Goal: Task Accomplishment & Management: Manage account settings

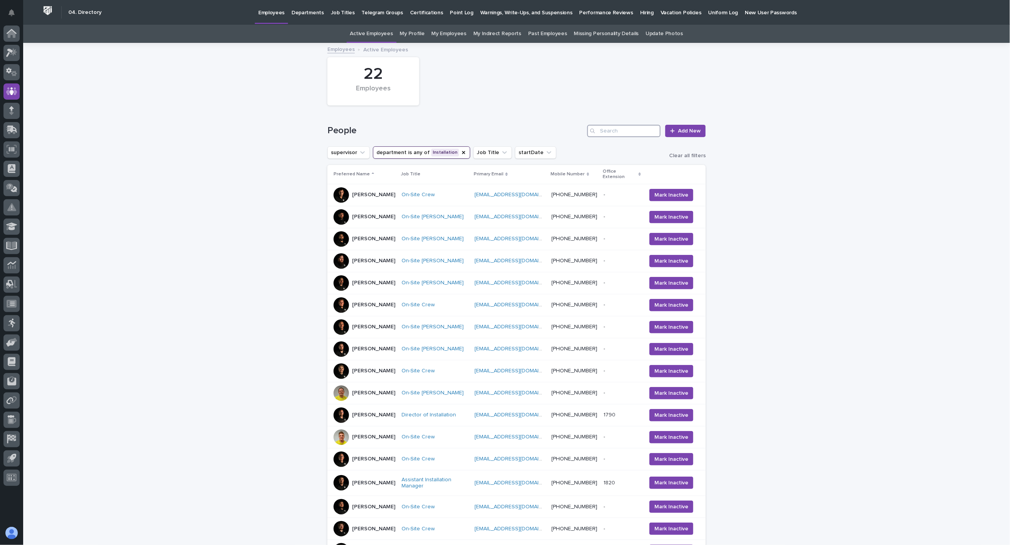
click at [628, 129] on input "Search" at bounding box center [623, 131] width 73 height 12
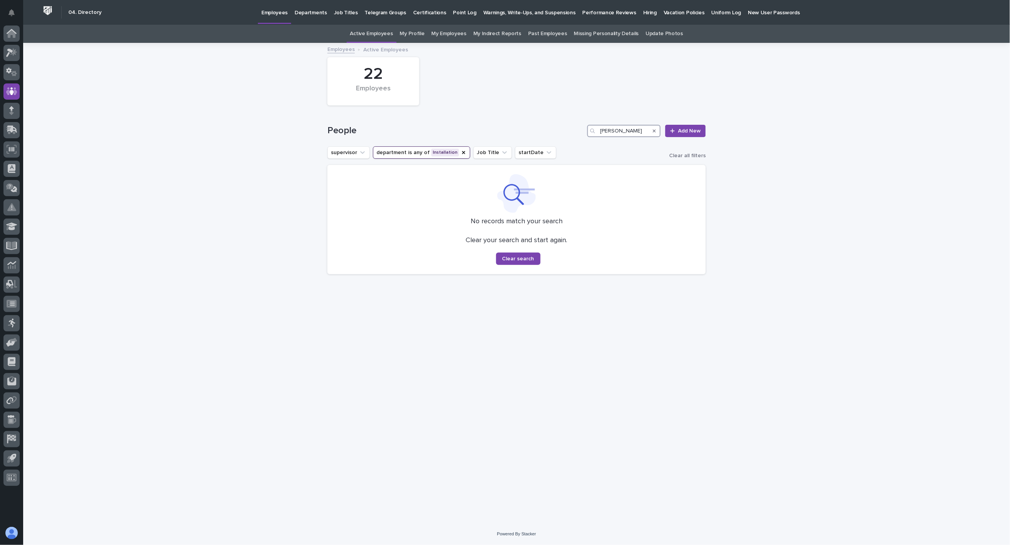
type input "[PERSON_NAME]"
click at [269, 14] on p "Employees" at bounding box center [274, 8] width 26 height 16
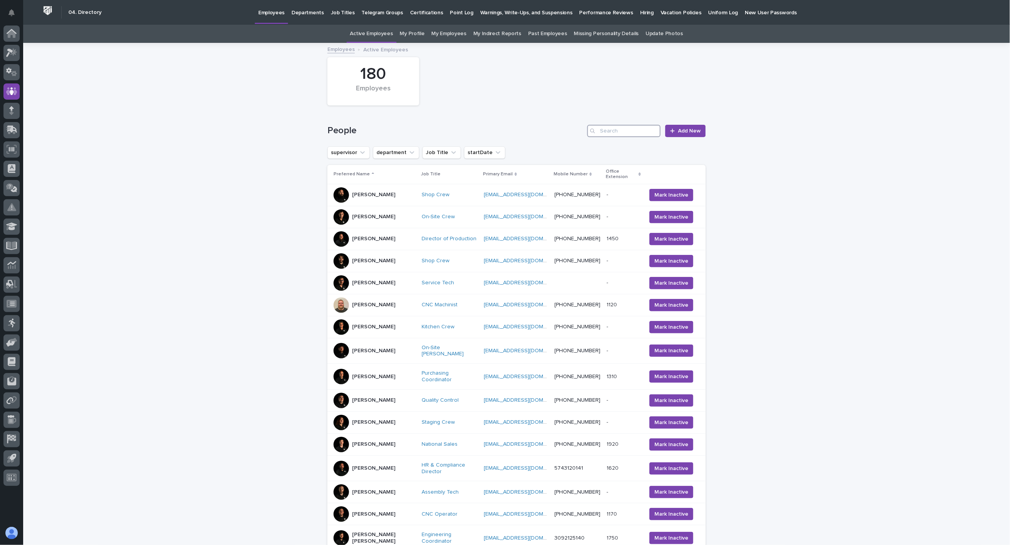
click at [632, 130] on input "Search" at bounding box center [623, 131] width 73 height 12
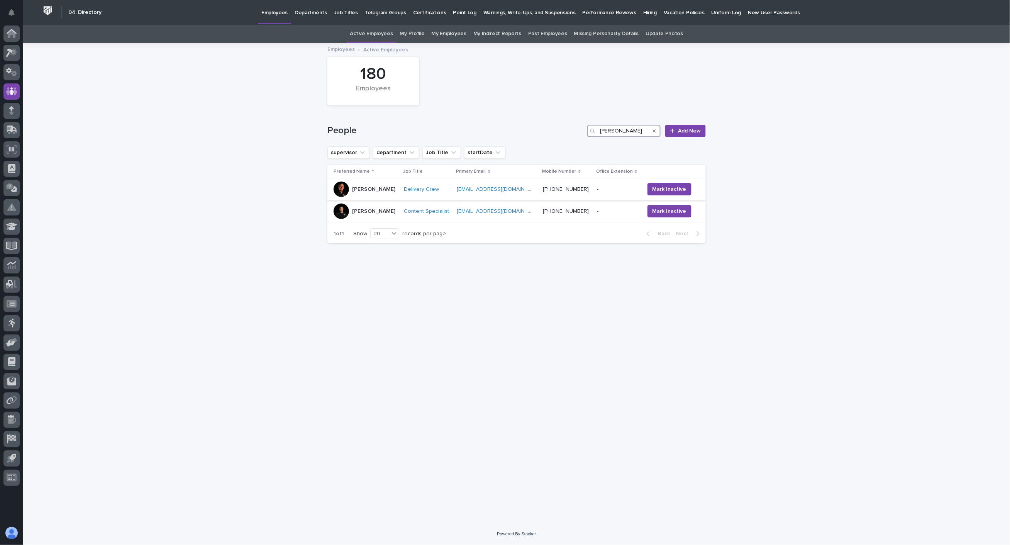
type input "[PERSON_NAME]"
click at [376, 191] on p "[PERSON_NAME]" at bounding box center [373, 189] width 43 height 7
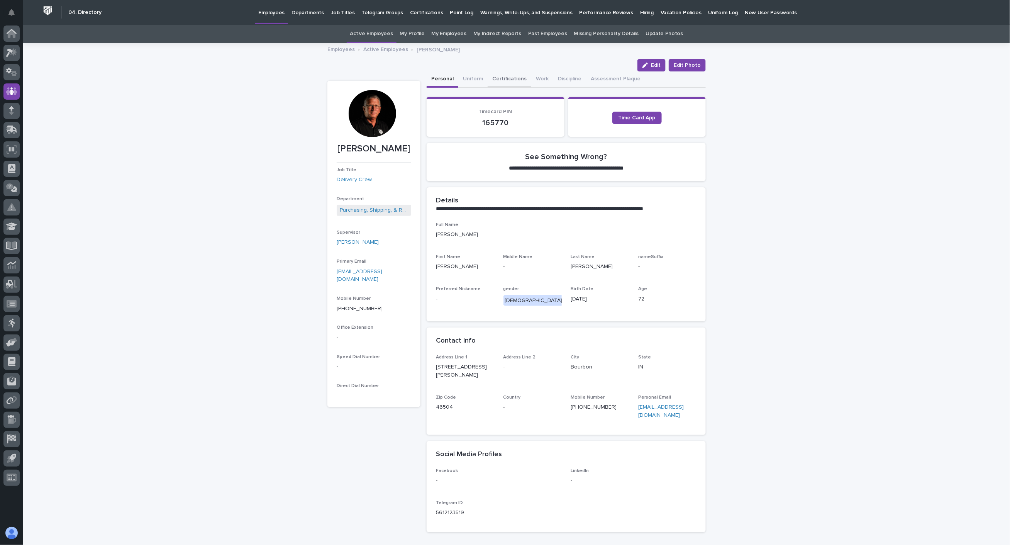
click at [507, 78] on button "Certifications" at bounding box center [510, 79] width 44 height 16
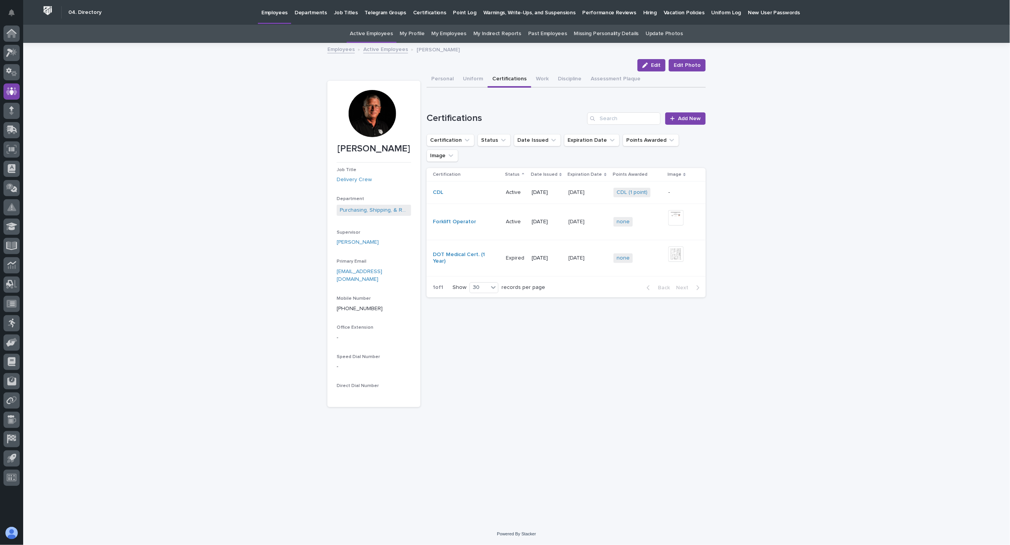
click at [459, 251] on td "DOT Medical Cert. (1 Year)" at bounding box center [465, 258] width 76 height 36
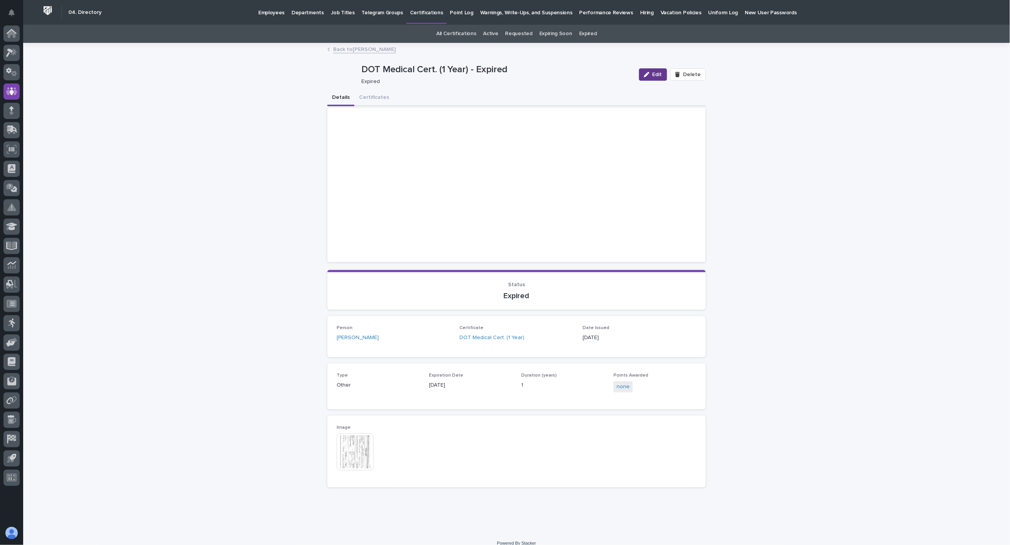
click at [649, 74] on div "button" at bounding box center [648, 74] width 8 height 5
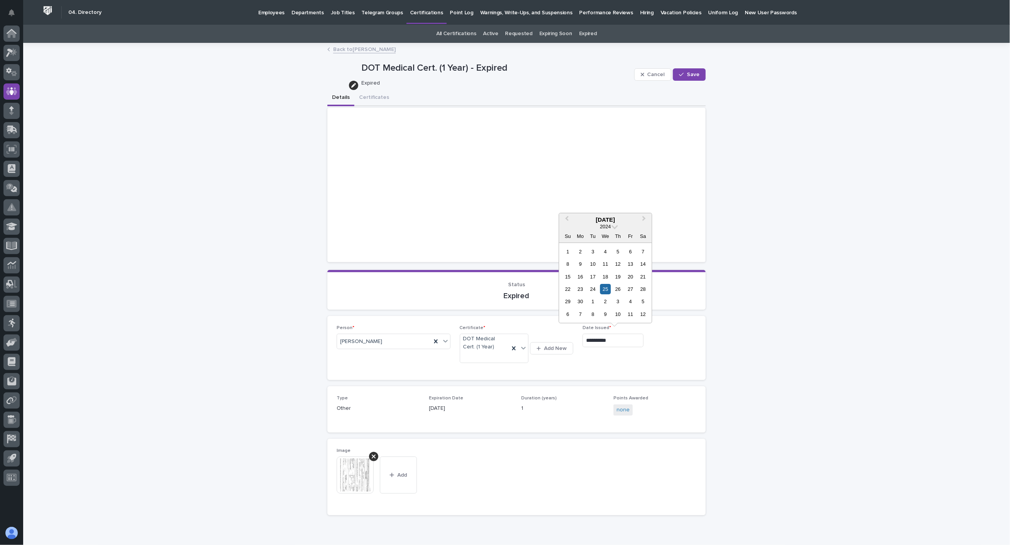
drag, startPoint x: 624, startPoint y: 337, endPoint x: 515, endPoint y: 325, distance: 109.2
click at [515, 325] on div "**********" at bounding box center [517, 348] width 360 height 46
type input "**********"
click at [369, 456] on div at bounding box center [373, 456] width 9 height 9
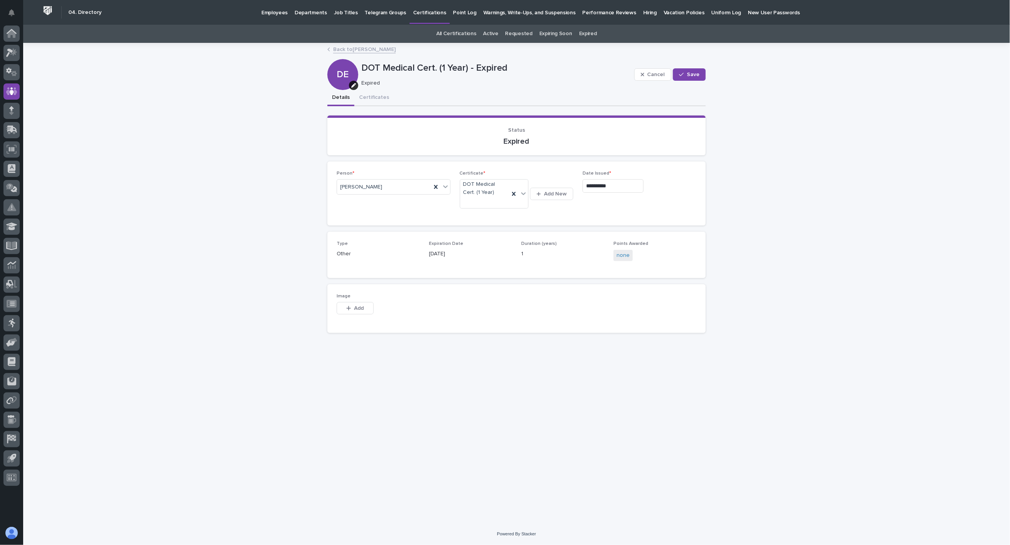
click at [358, 470] on div "**********" at bounding box center [517, 274] width 386 height 460
click at [354, 307] on span "Add" at bounding box center [359, 307] width 10 height 5
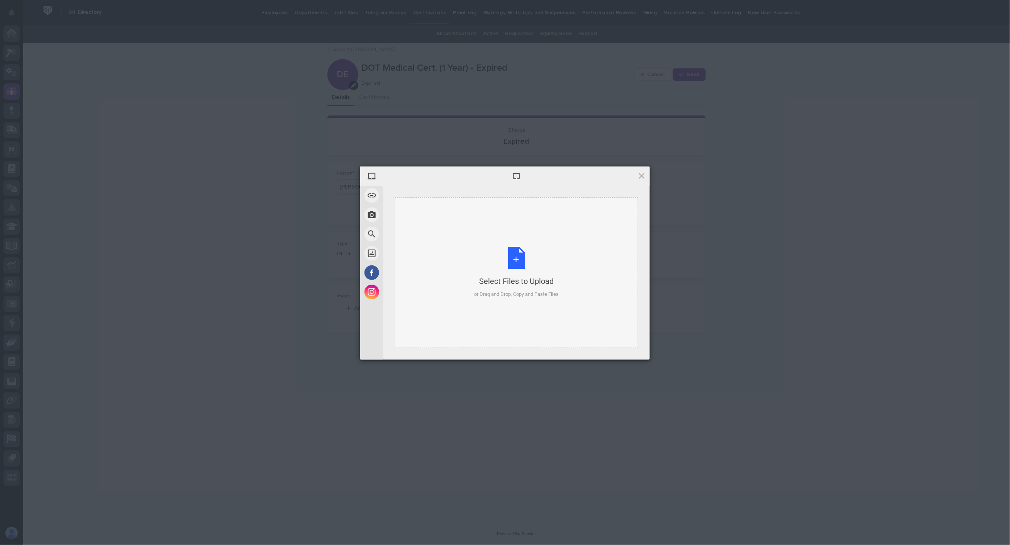
click at [510, 268] on div "Select Files to Upload or Drag and Drop, Copy and Paste Files" at bounding box center [517, 272] width 85 height 51
click at [619, 349] on span "Upload 1" at bounding box center [626, 349] width 15 height 6
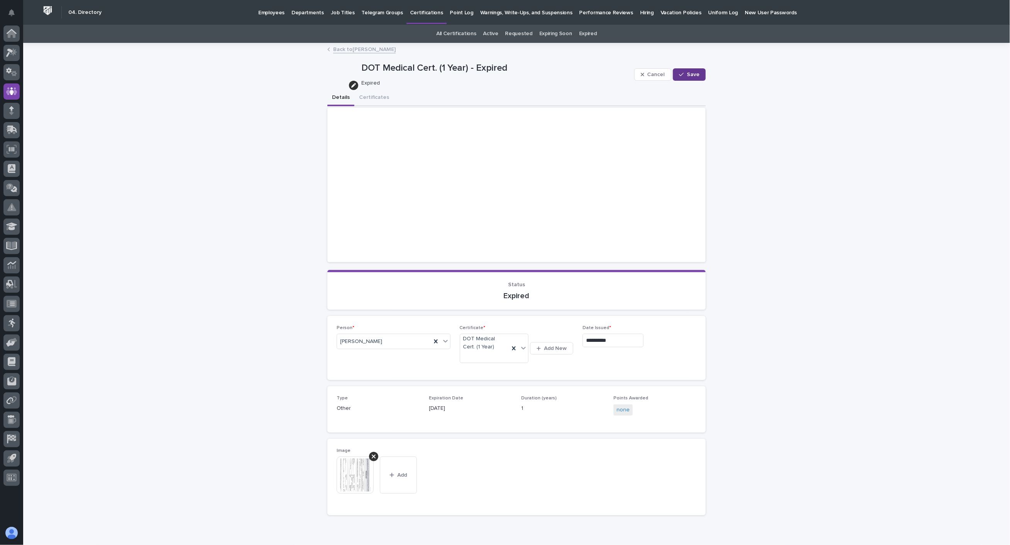
click at [690, 76] on span "Save" at bounding box center [693, 74] width 13 height 5
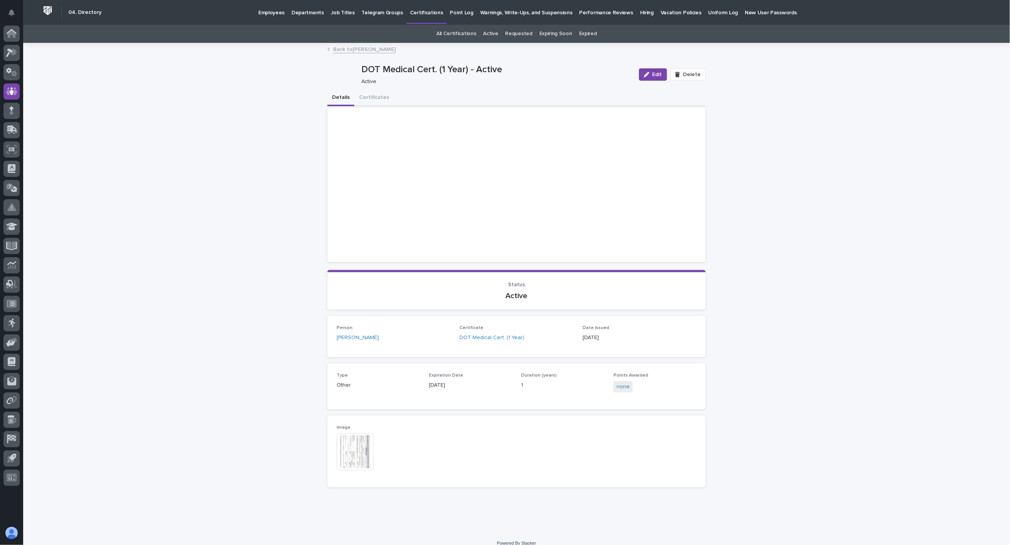
click at [346, 49] on link "Back to [PERSON_NAME]" at bounding box center [364, 48] width 63 height 9
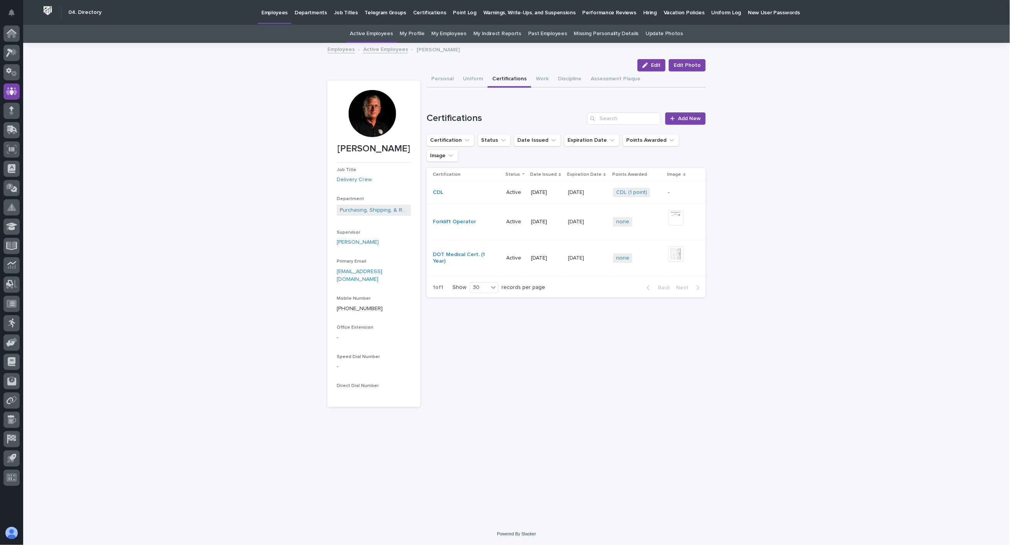
click at [348, 49] on link "Employees" at bounding box center [340, 48] width 27 height 9
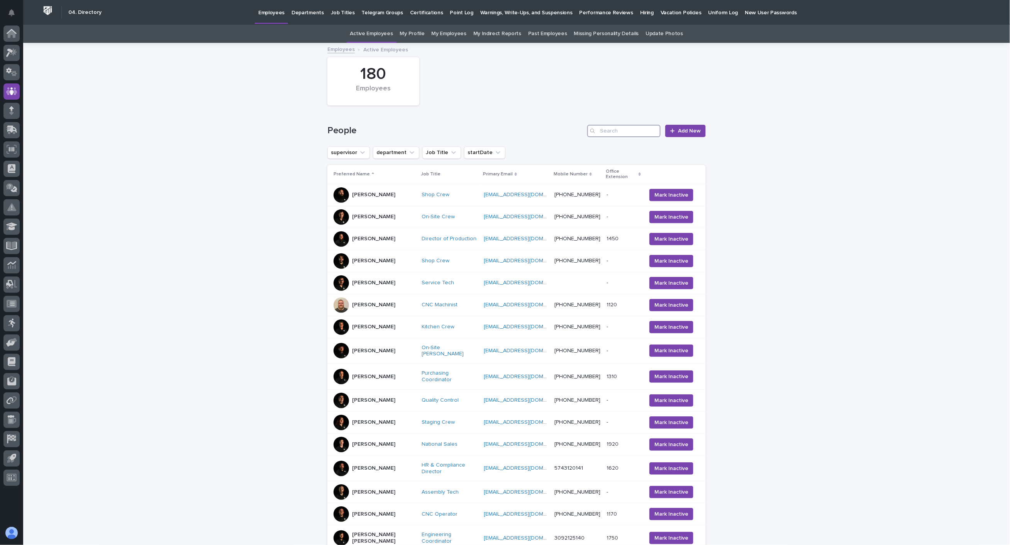
click at [630, 130] on input "Search" at bounding box center [623, 131] width 73 height 12
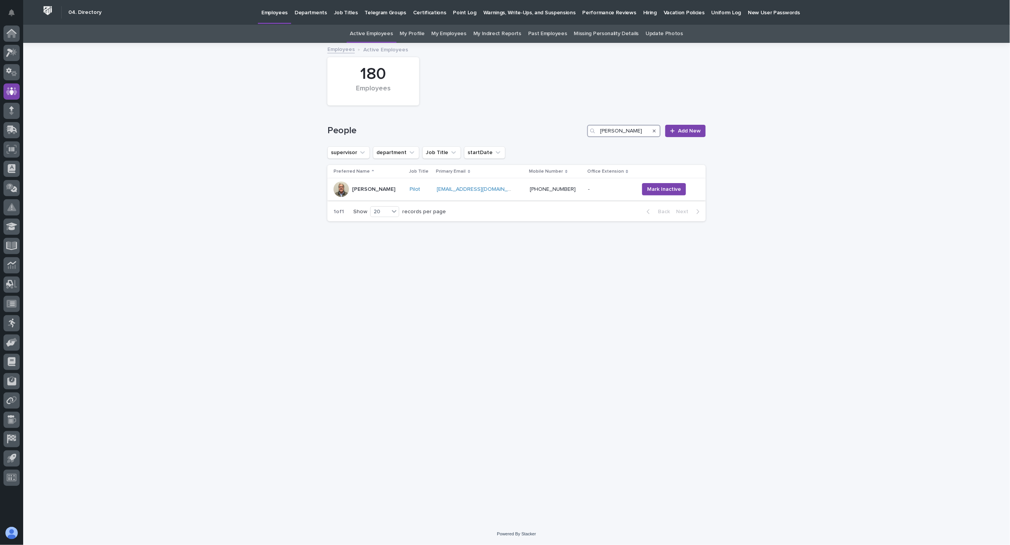
type input "[PERSON_NAME]"
click at [383, 197] on td "[PERSON_NAME]" at bounding box center [366, 189] width 79 height 22
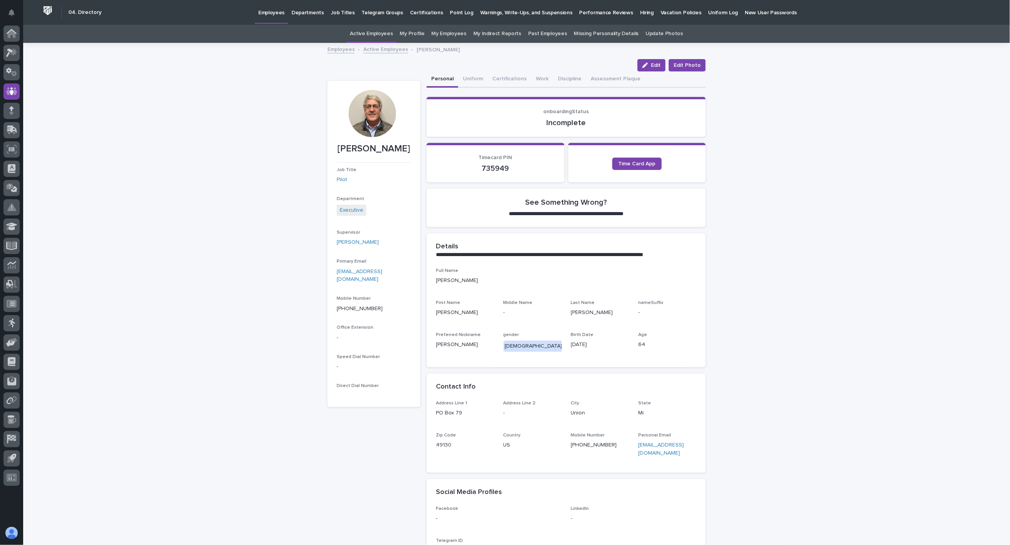
click at [337, 51] on link "Employees" at bounding box center [340, 48] width 27 height 9
